Goal: Check status: Check status

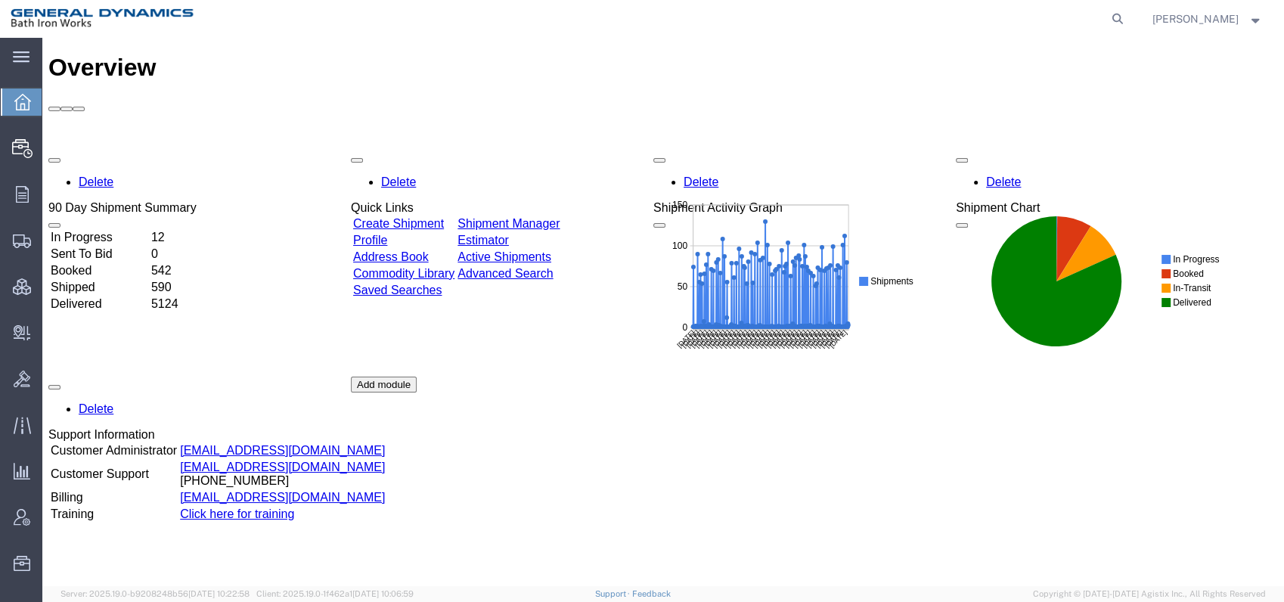
click at [103, 296] on td "Delivered" at bounding box center [99, 303] width 99 height 15
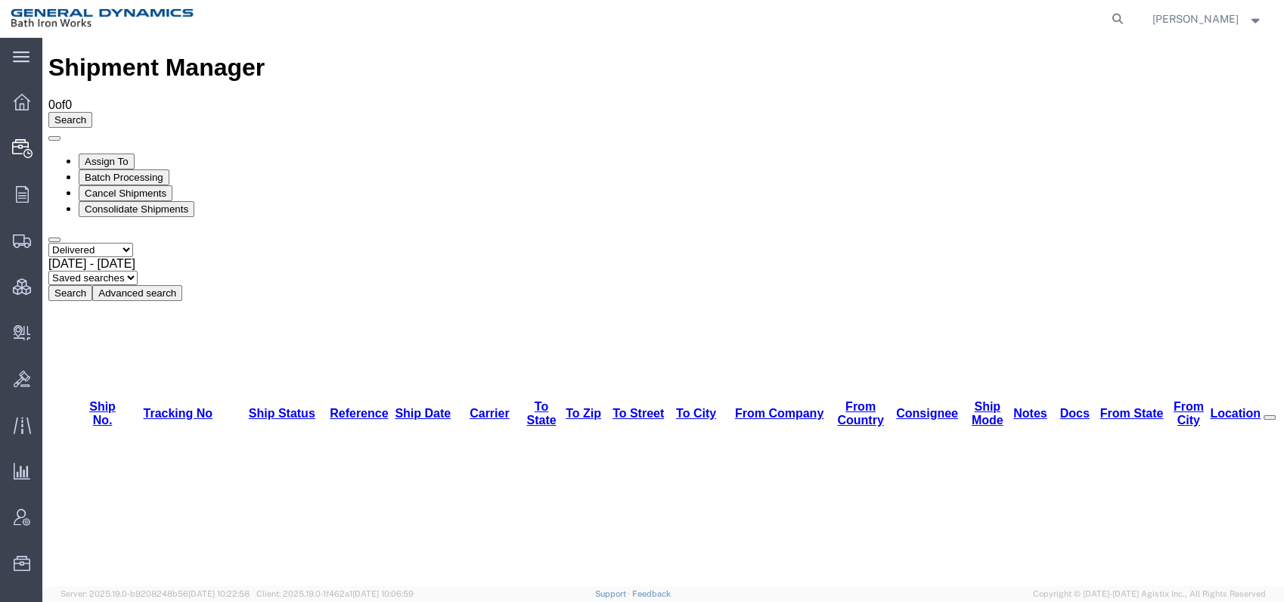
click at [92, 285] on button "Search" at bounding box center [70, 293] width 44 height 16
click at [135, 257] on span "[DATE] - [DATE]" at bounding box center [91, 263] width 87 height 13
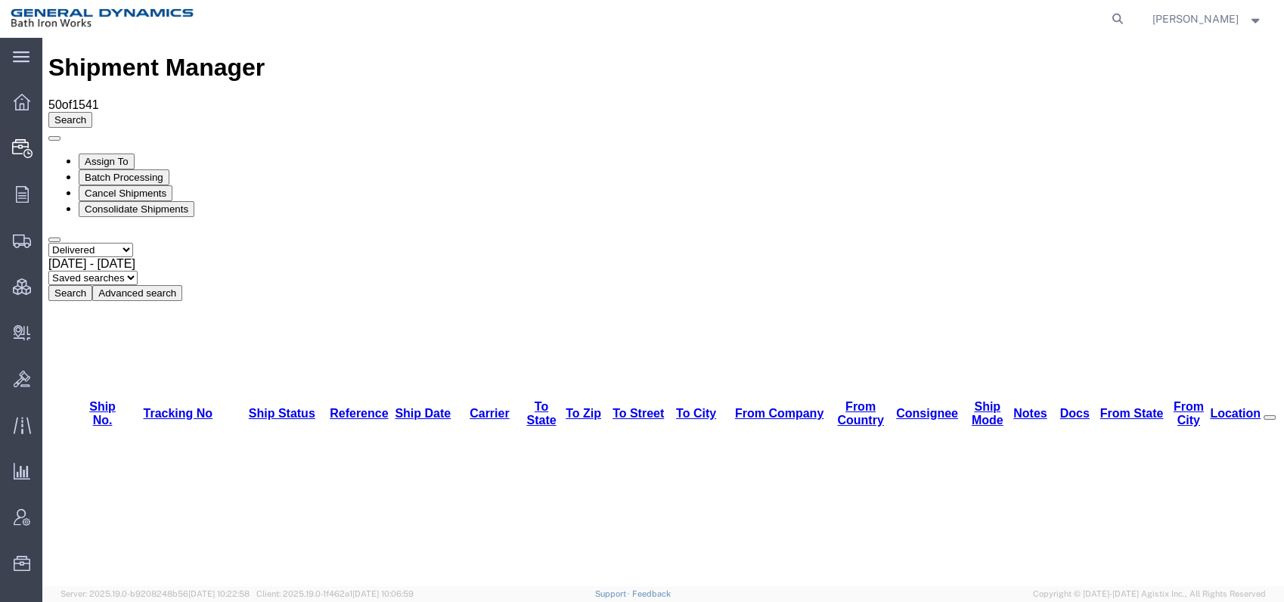
click at [92, 285] on button "Search" at bounding box center [70, 293] width 44 height 16
click at [1128, 17] on icon at bounding box center [1117, 18] width 21 height 21
type input "1Z1899160"
click at [1128, 16] on icon at bounding box center [1117, 18] width 21 height 21
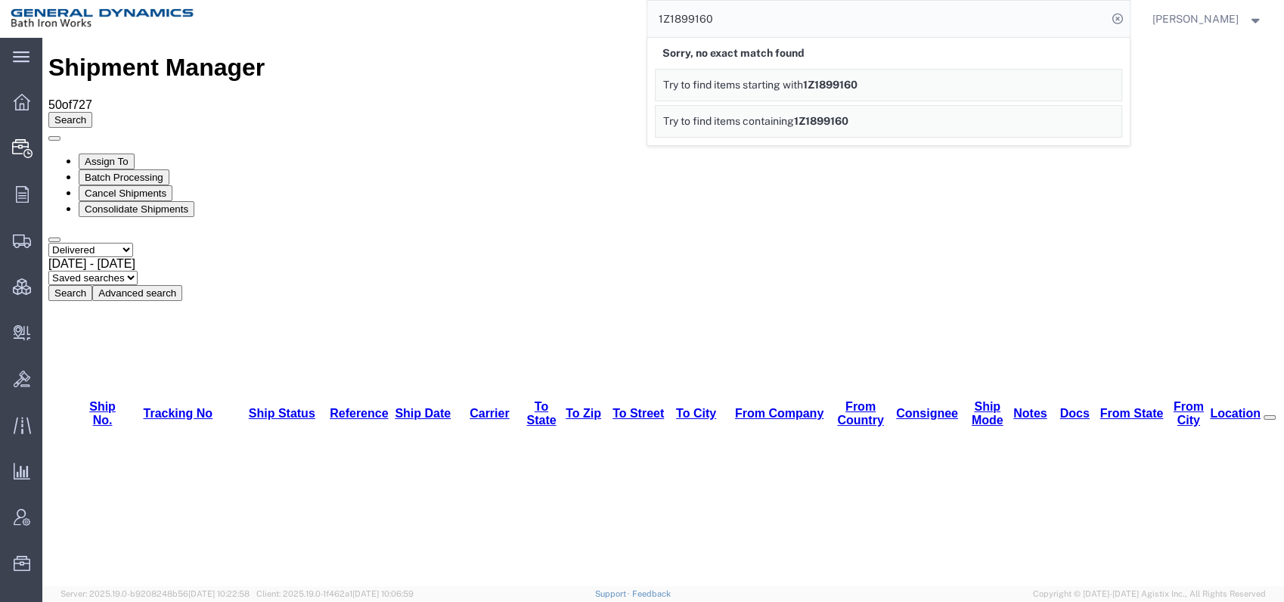
click at [739, 82] on span "Try to find items starting with" at bounding box center [733, 85] width 140 height 12
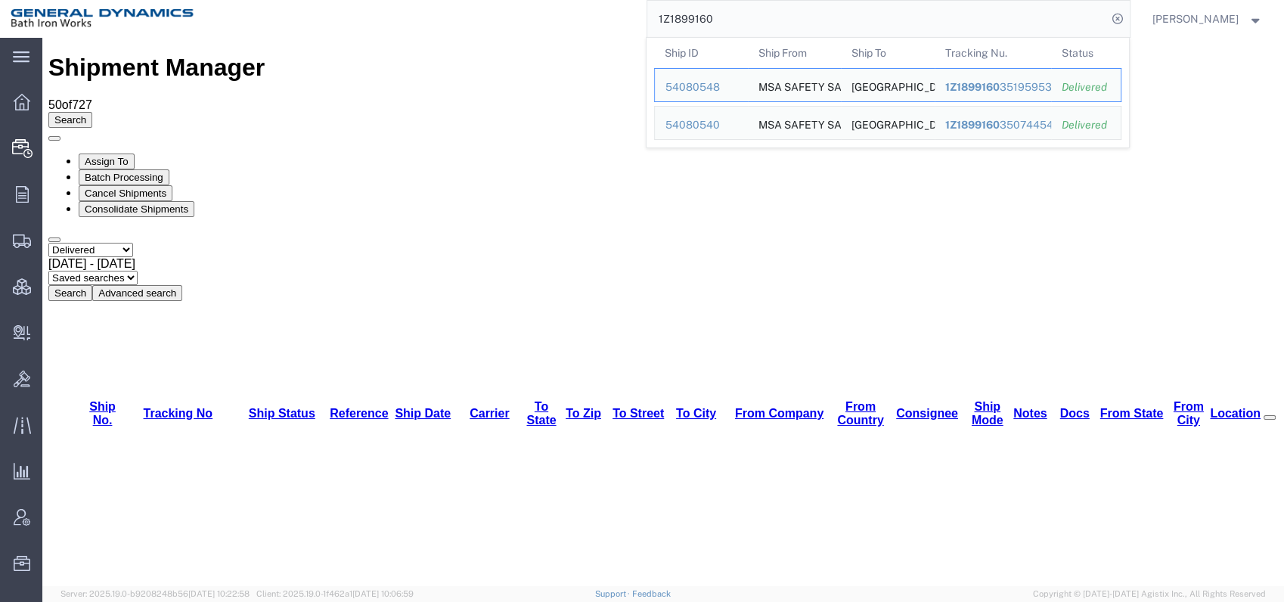
drag, startPoint x: 756, startPoint y: 25, endPoint x: 612, endPoint y: 30, distance: 143.7
click at [612, 30] on div "1Z1899160 Ship ID Ship From Ship To Tracking Nu. Status Ship ID 54080548 Ship F…" at bounding box center [669, 19] width 922 height 38
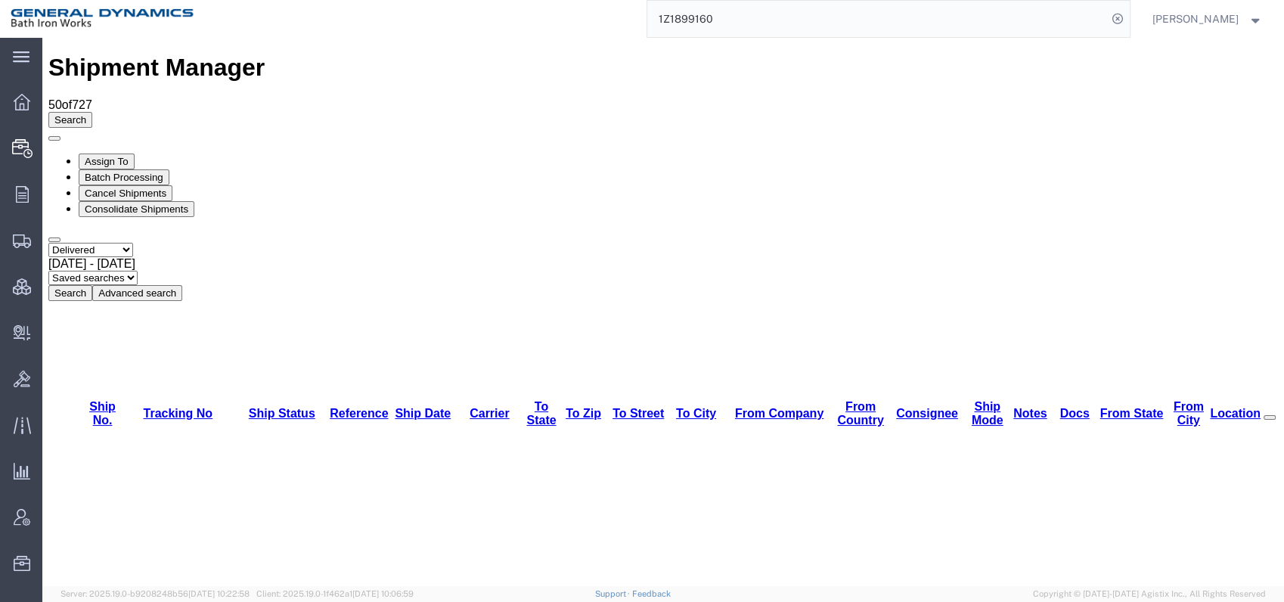
click at [735, 407] on link "From Company" at bounding box center [779, 413] width 88 height 13
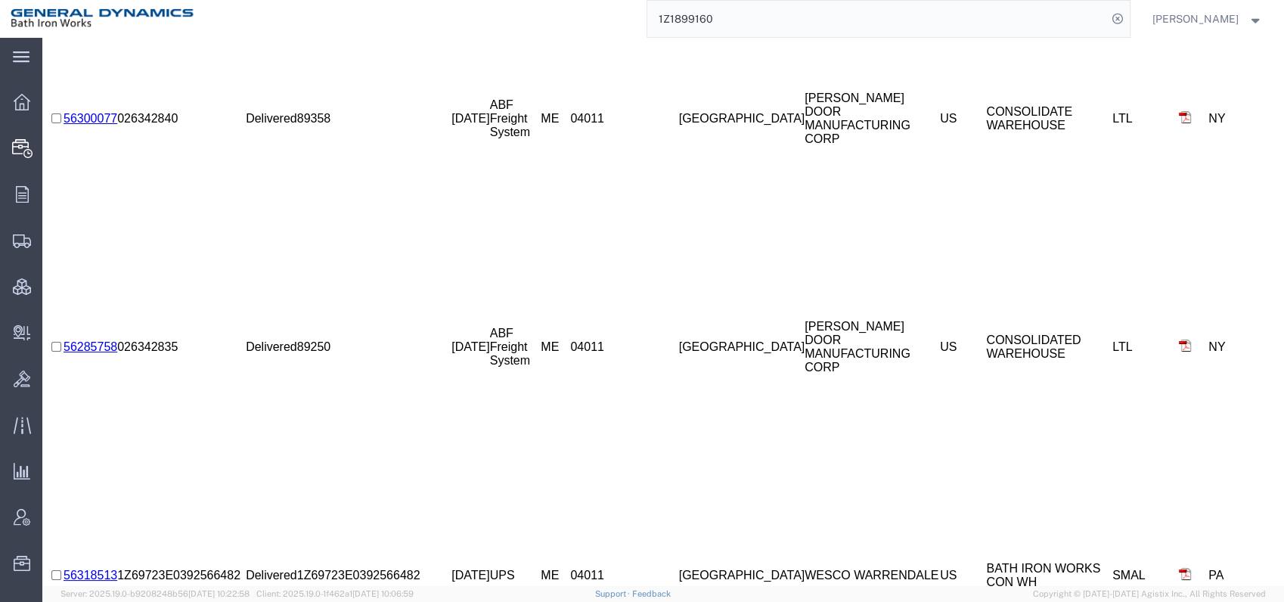
scroll to position [4553, 0]
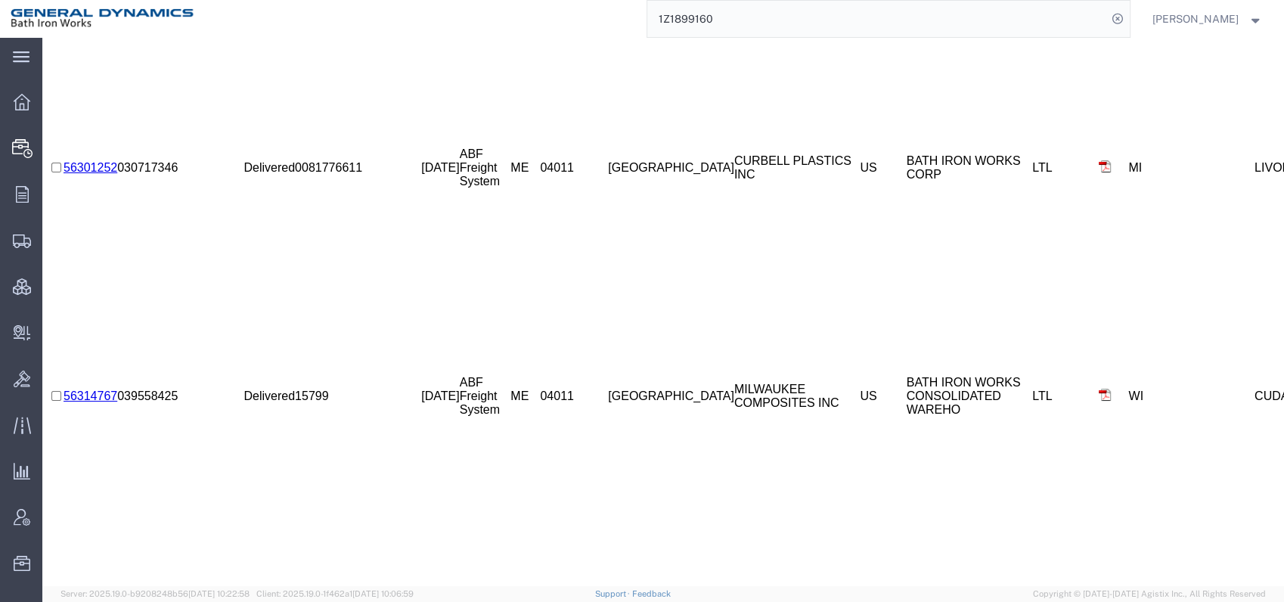
scroll to position [3292, 0]
